Goal: Find specific page/section: Find specific page/section

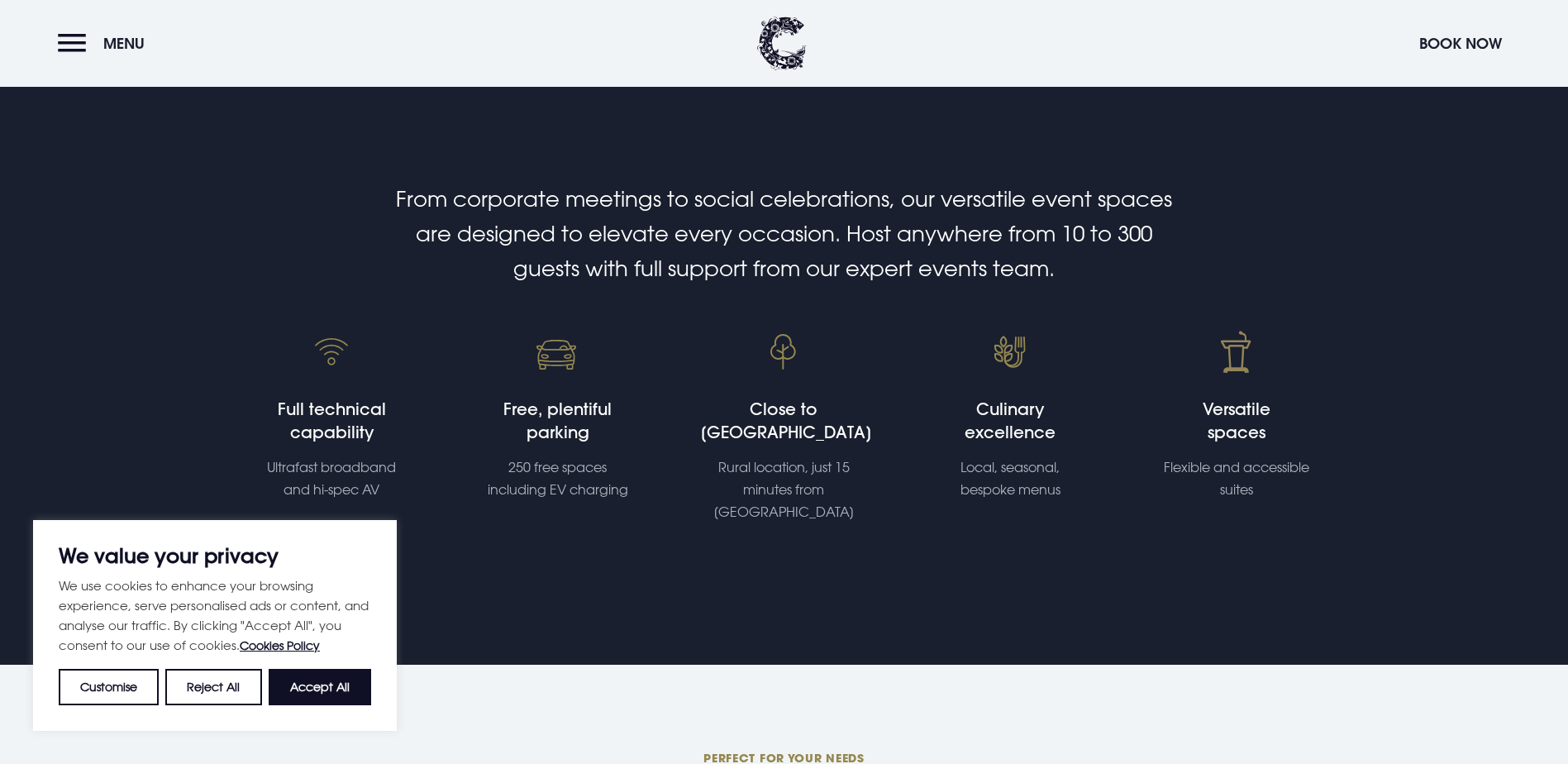
scroll to position [496, 0]
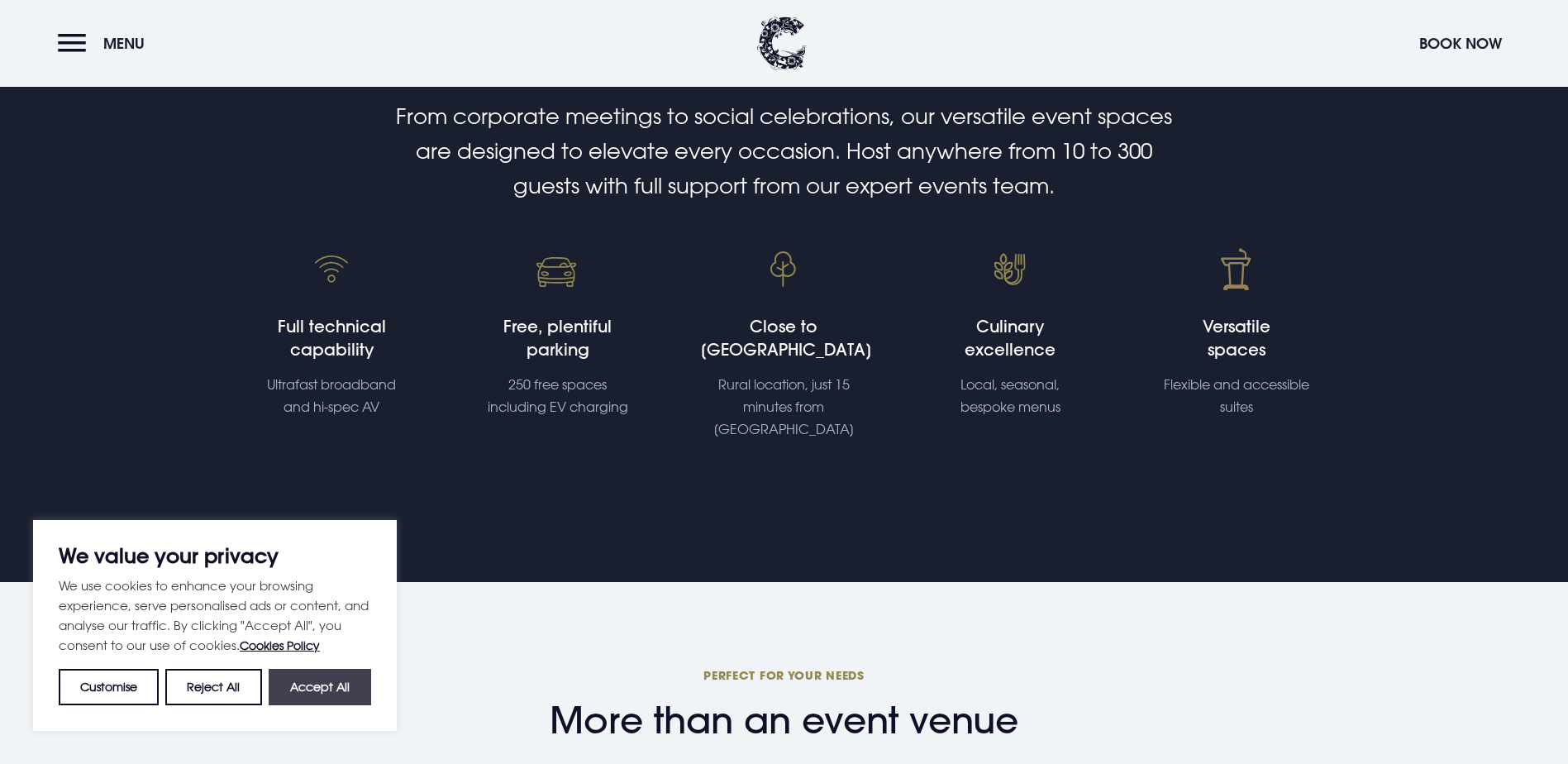
click at [340, 687] on button "Accept All" at bounding box center [319, 686] width 102 height 37
checkbox input "true"
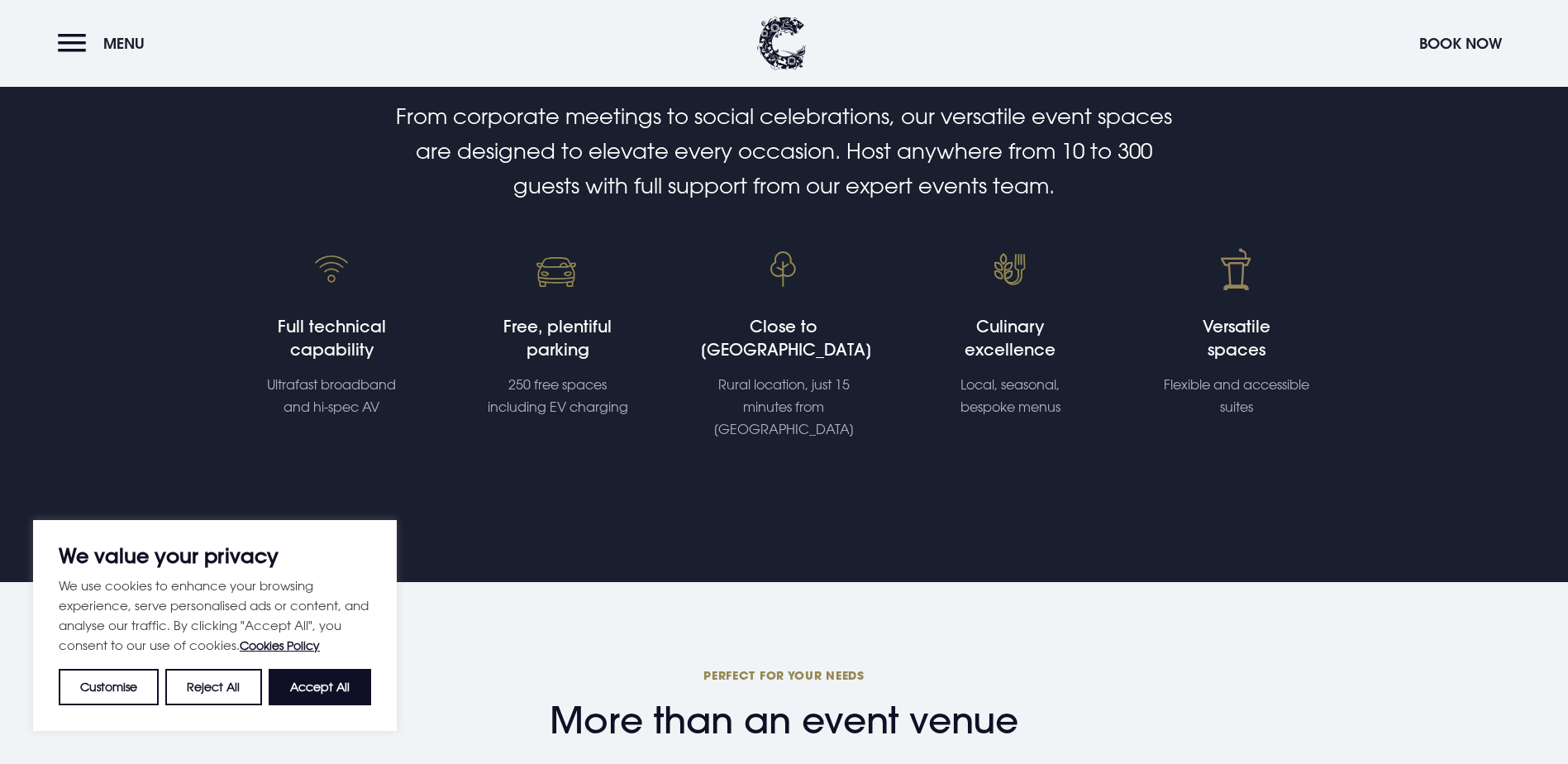
checkbox input "true"
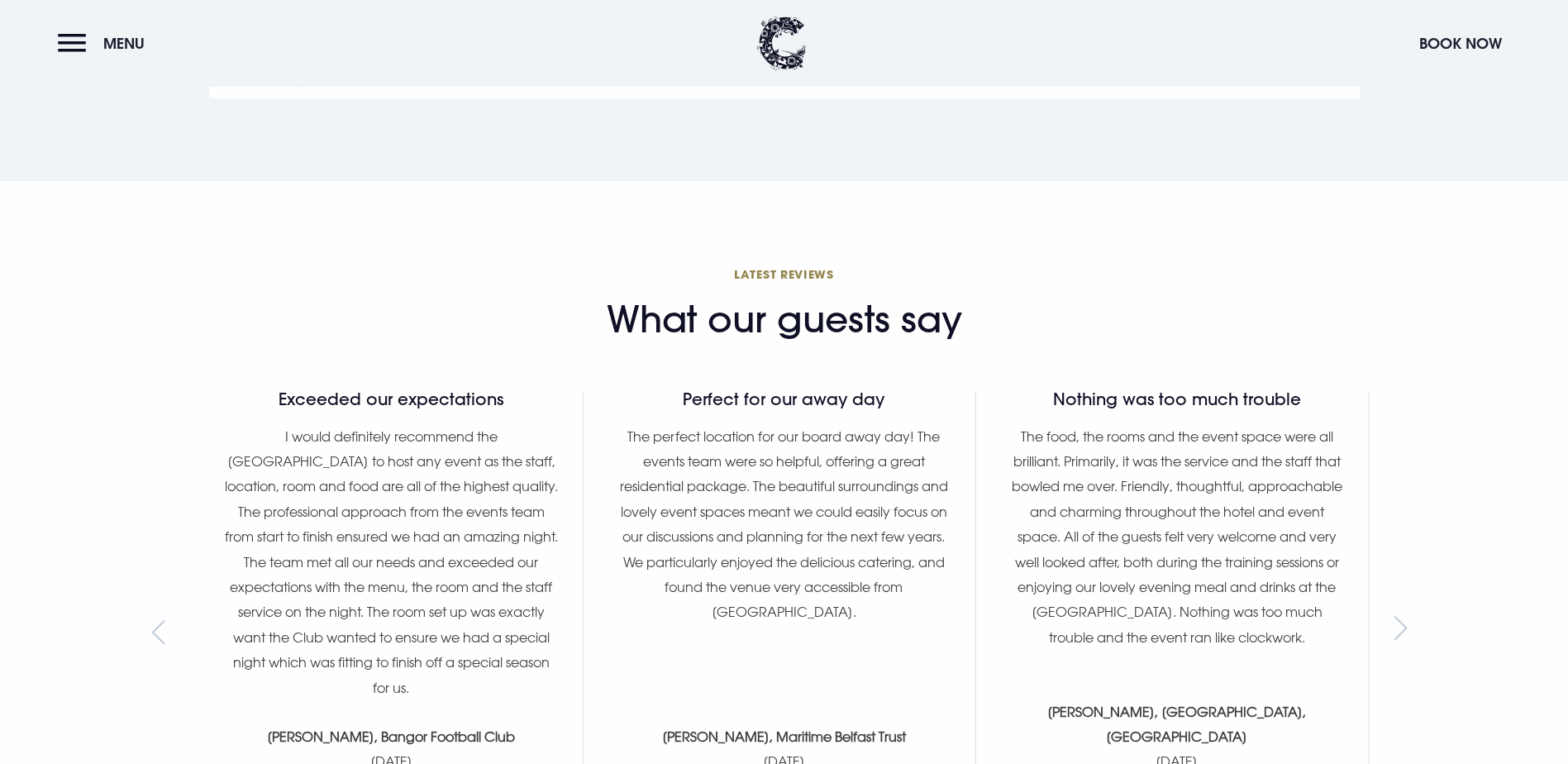
scroll to position [1571, 0]
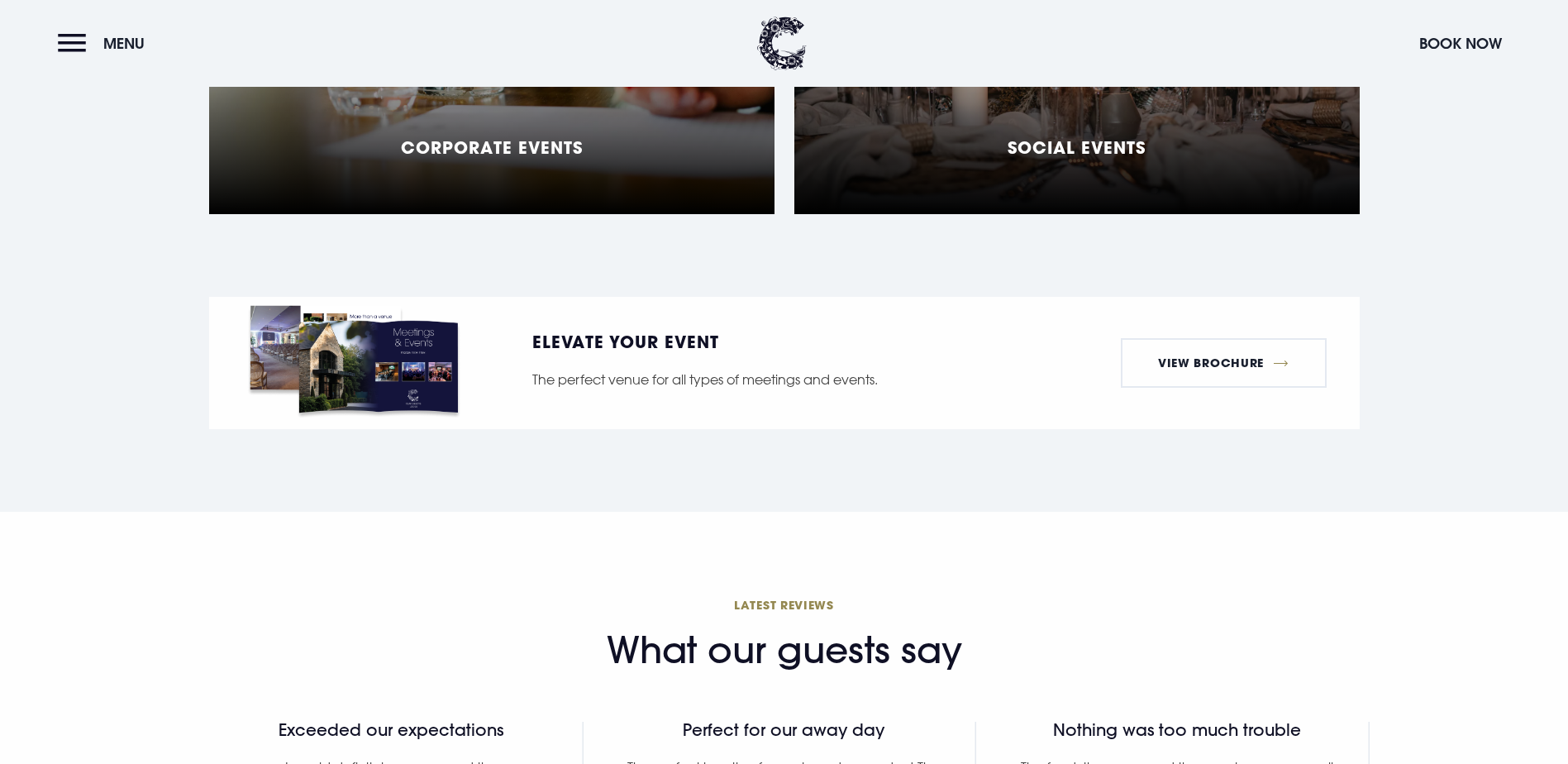
click at [1087, 157] on h5 "Social Events" at bounding box center [1076, 147] width 138 height 20
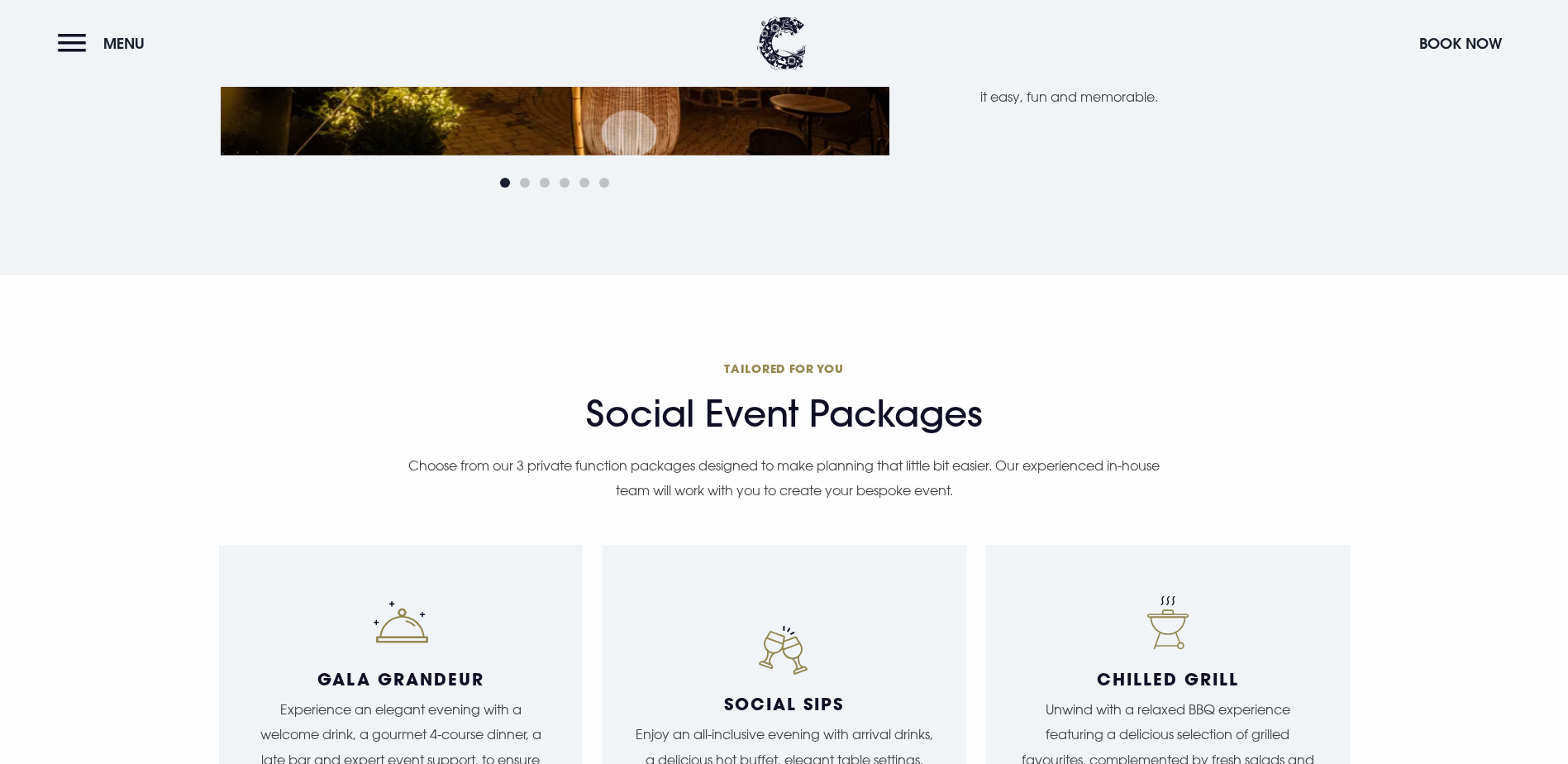
scroll to position [1653, 0]
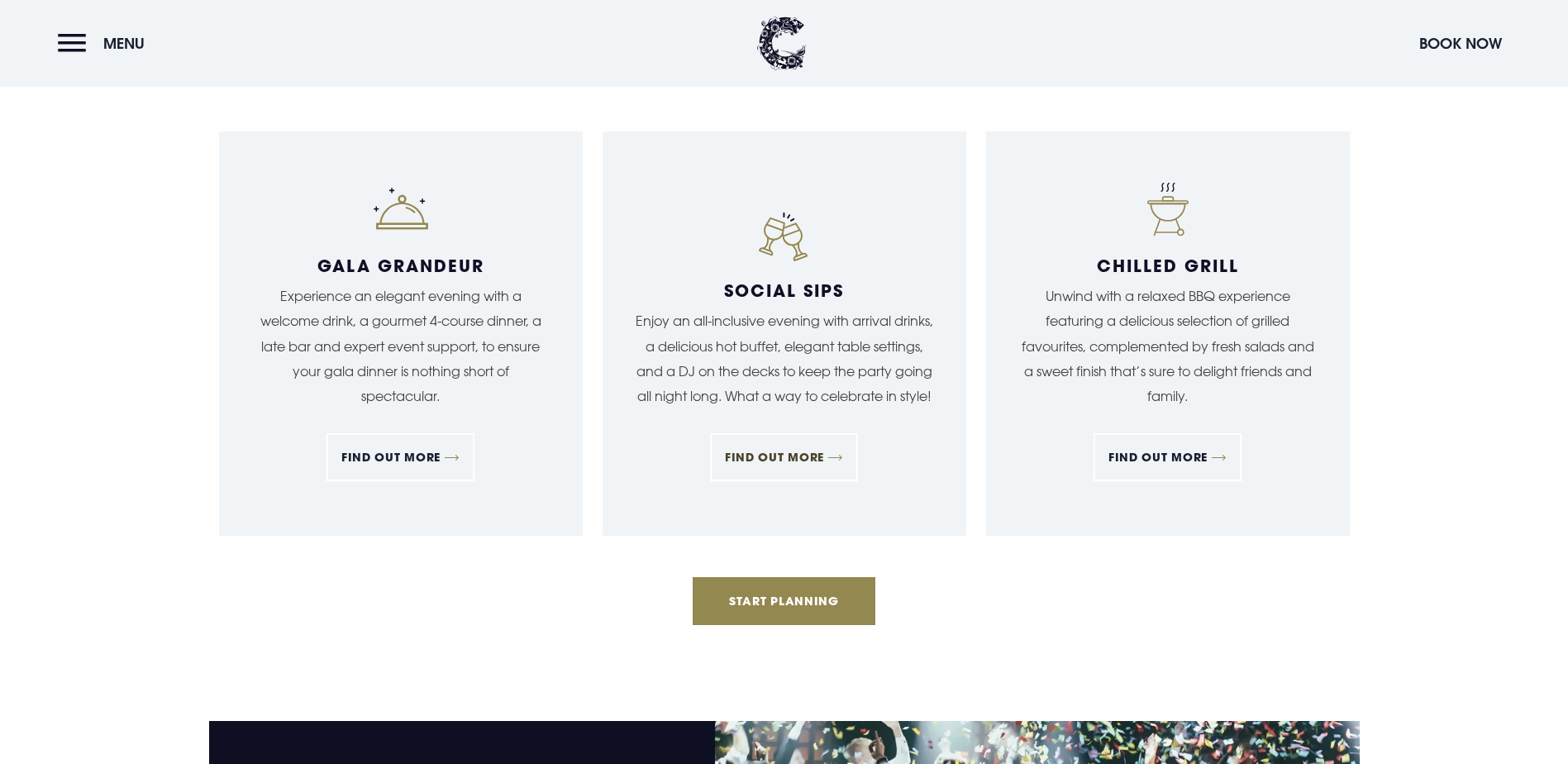
click at [788, 481] on link "FIND OUT MORE" at bounding box center [784, 457] width 148 height 48
